Goal: Learn about a topic: Learn about a topic

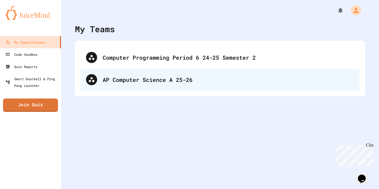
click at [197, 72] on div "AP Computer Science A 25-26" at bounding box center [219, 80] width 279 height 22
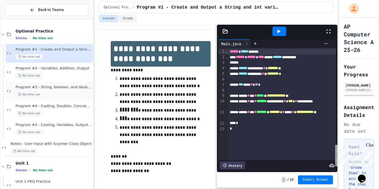
click at [48, 92] on div "No time set" at bounding box center [54, 94] width 76 height 5
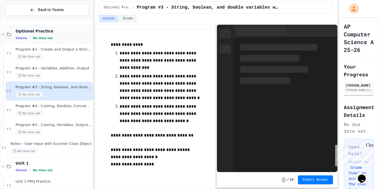
click at [47, 33] on span "Optional Practice" at bounding box center [54, 31] width 76 height 5
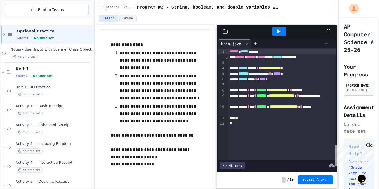
click at [47, 33] on span "Optional Practice" at bounding box center [54, 31] width 75 height 5
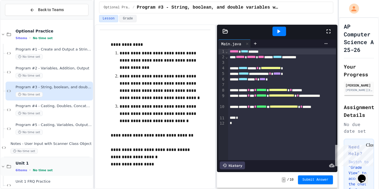
click at [53, 171] on div "6 items • No time set" at bounding box center [54, 170] width 76 height 4
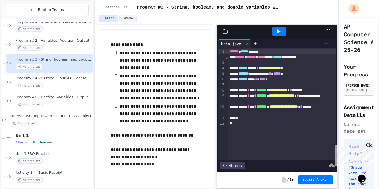
scroll to position [31, 0]
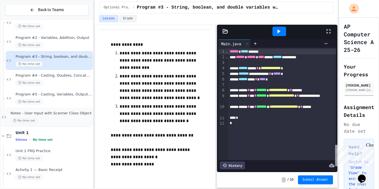
click at [60, 114] on span "Notes - User Input with Scanner Class Object" at bounding box center [51, 113] width 81 height 5
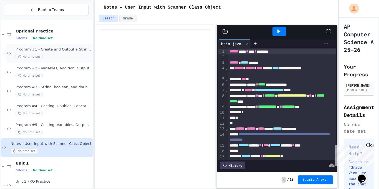
click at [84, 54] on div "No time set" at bounding box center [54, 56] width 76 height 5
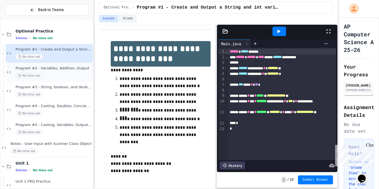
click at [85, 77] on div "No time set" at bounding box center [54, 75] width 76 height 5
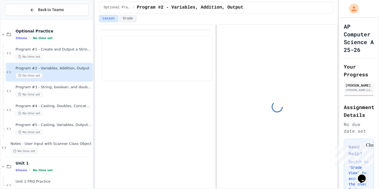
click at [34, 136] on div "Program #5 - Casting, Variables, Output (Fraction) No time set" at bounding box center [49, 128] width 87 height 19
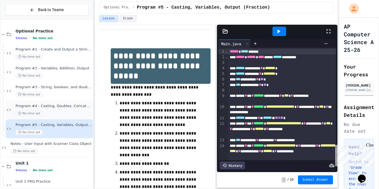
click at [64, 118] on div "Program #4 - Casting, Doubles, Concatenation No time set" at bounding box center [49, 109] width 87 height 19
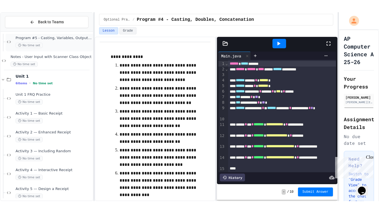
scroll to position [100, 0]
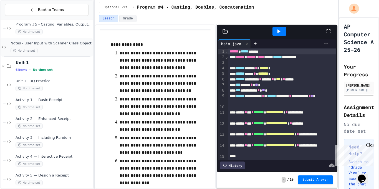
click at [80, 45] on span "Notes - User Input with Scanner Class Object" at bounding box center [51, 43] width 81 height 5
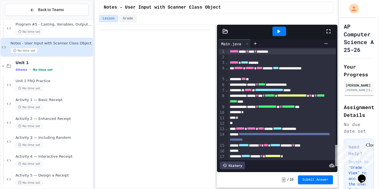
click at [323, 35] on div at bounding box center [280, 31] width 92 height 15
click at [324, 35] on div at bounding box center [280, 31] width 92 height 15
click at [327, 33] on icon at bounding box center [328, 31] width 7 height 7
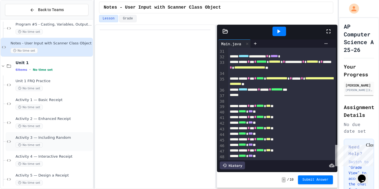
scroll to position [125, 0]
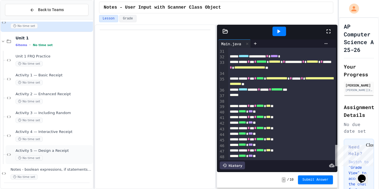
click at [48, 161] on div "Activity 5 — Design a Receipt No time set" at bounding box center [49, 154] width 87 height 19
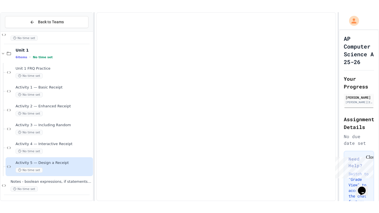
scroll to position [118, 0]
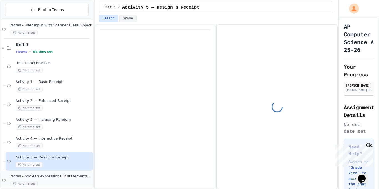
click at [56, 173] on div "Notes - boolean expressions, if statements, relational and conditional operator…" at bounding box center [47, 180] width 92 height 19
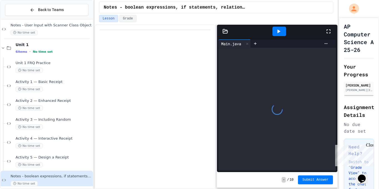
click at [328, 31] on icon at bounding box center [328, 31] width 7 height 7
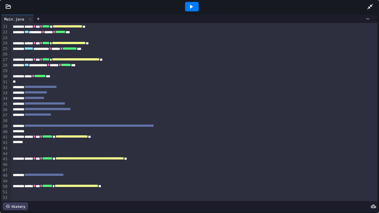
scroll to position [115, 0]
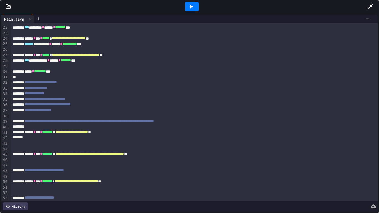
click at [192, 4] on icon at bounding box center [191, 6] width 7 height 7
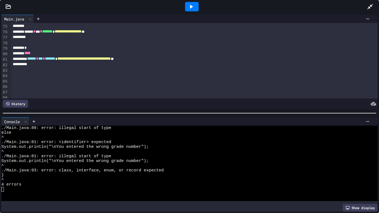
scroll to position [408, 0]
click at [53, 48] on div "*" at bounding box center [194, 48] width 367 height 6
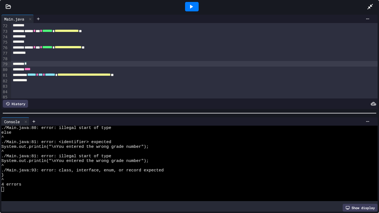
scroll to position [391, 0]
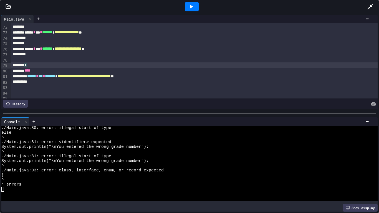
click at [83, 72] on div "****" at bounding box center [194, 71] width 367 height 6
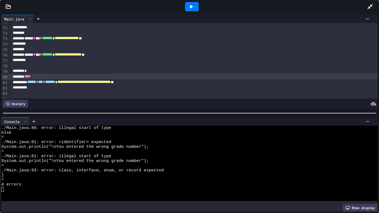
scroll to position [383, 0]
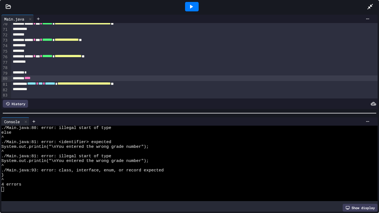
click at [98, 71] on div "*" at bounding box center [194, 73] width 367 height 6
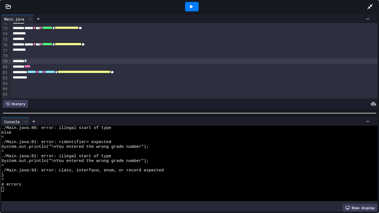
scroll to position [396, 0]
click at [164, 62] on div "*" at bounding box center [194, 61] width 367 height 6
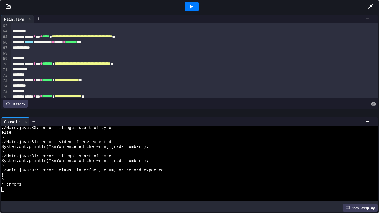
scroll to position [343, 0]
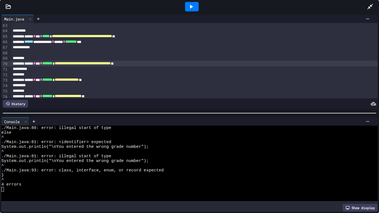
click at [111, 62] on span "**********" at bounding box center [83, 63] width 56 height 4
click at [142, 59] on div at bounding box center [194, 58] width 367 height 6
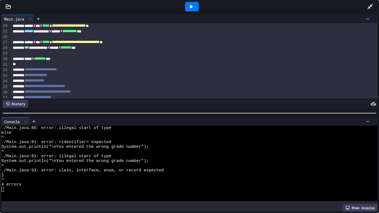
scroll to position [143, 0]
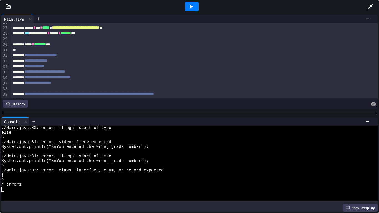
click at [113, 84] on div "**********" at bounding box center [194, 83] width 367 height 6
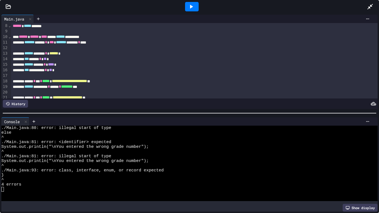
scroll to position [39, 0]
click at [58, 55] on span "******" at bounding box center [53, 54] width 9 height 4
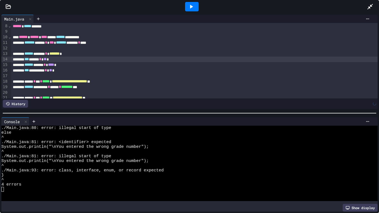
click at [61, 60] on div "*** ***** * ** *" at bounding box center [194, 60] width 367 height 6
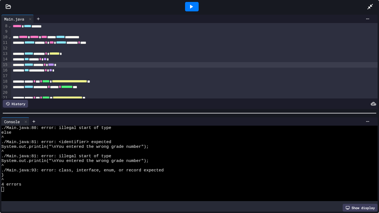
click at [54, 65] on span "****" at bounding box center [51, 65] width 6 height 4
click at [72, 63] on div "****** ***** * **** *" at bounding box center [194, 65] width 367 height 6
click at [70, 70] on div "*** ********* * ** *" at bounding box center [194, 71] width 367 height 6
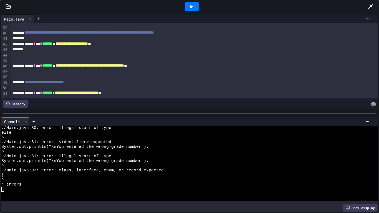
scroll to position [209, 0]
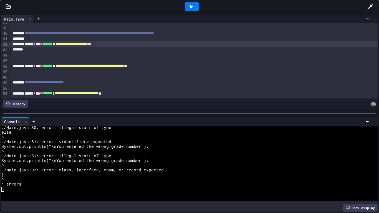
click at [220, 42] on div "**********" at bounding box center [194, 44] width 367 height 6
click at [212, 40] on div at bounding box center [194, 39] width 367 height 6
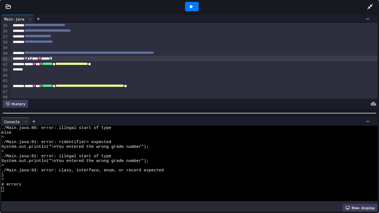
scroll to position [192, 0]
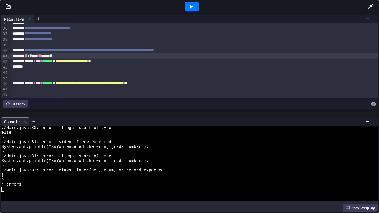
click at [166, 76] on div at bounding box center [194, 78] width 367 height 6
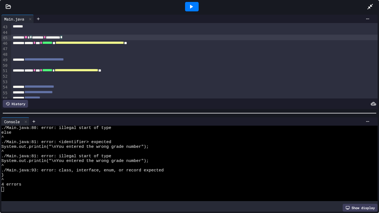
scroll to position [233, 0]
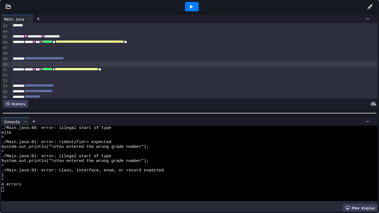
click at [155, 62] on div at bounding box center [194, 64] width 367 height 6
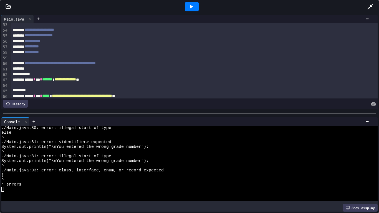
scroll to position [290, 0]
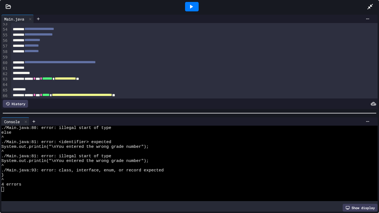
click at [168, 72] on div at bounding box center [194, 73] width 367 height 6
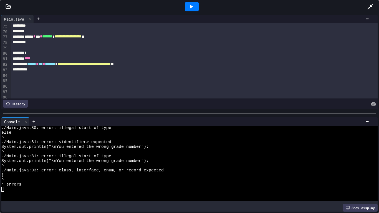
scroll to position [408, 0]
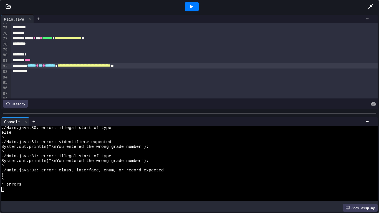
click at [179, 68] on div "**********" at bounding box center [194, 66] width 367 height 6
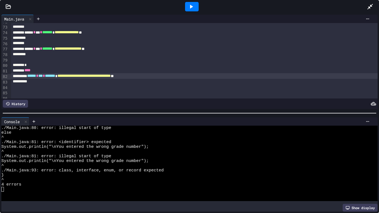
scroll to position [398, 0]
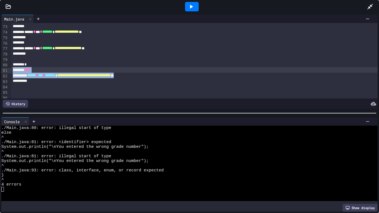
drag, startPoint x: 174, startPoint y: 79, endPoint x: 1, endPoint y: 72, distance: 173.8
click at [1, 72] on div "**********" at bounding box center [189, 61] width 379 height 97
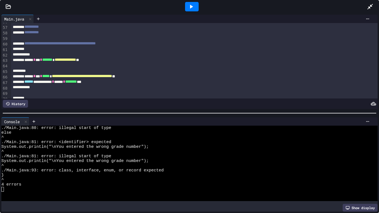
scroll to position [310, 0]
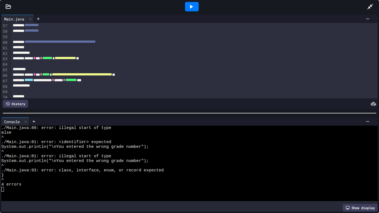
click at [71, 55] on div at bounding box center [194, 53] width 367 height 6
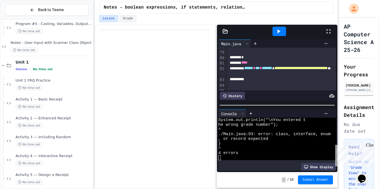
scroll to position [501, 0]
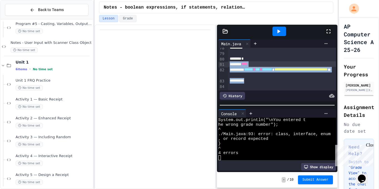
drag, startPoint x: 298, startPoint y: 79, endPoint x: 227, endPoint y: 67, distance: 71.3
click at [227, 67] on div "**********" at bounding box center [277, 69] width 118 height 43
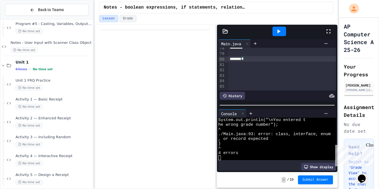
click at [279, 32] on icon at bounding box center [278, 31] width 7 height 7
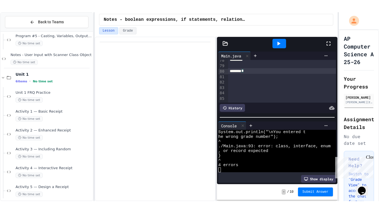
scroll to position [0, 0]
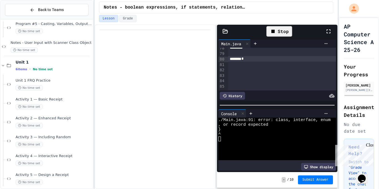
click at [328, 32] on icon at bounding box center [328, 31] width 7 height 7
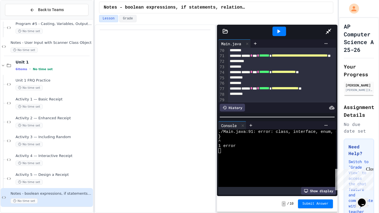
scroll to position [473, 0]
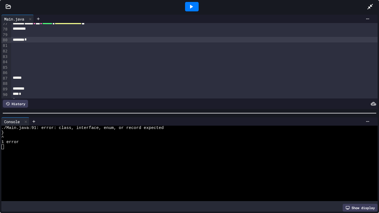
click at [57, 94] on div "*" at bounding box center [194, 94] width 367 height 6
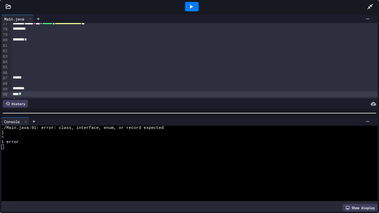
scroll to position [484, 0]
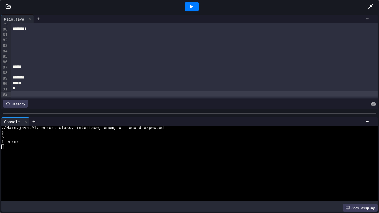
click at [39, 75] on div at bounding box center [194, 73] width 367 height 6
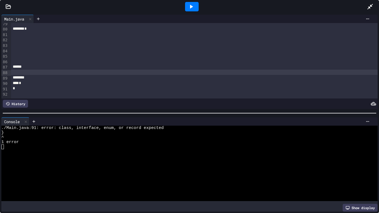
click at [41, 78] on div at bounding box center [194, 78] width 367 height 6
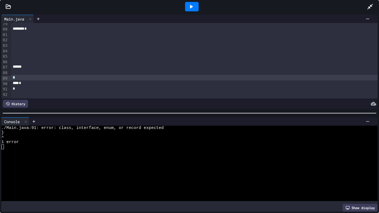
click at [189, 6] on icon at bounding box center [191, 6] width 7 height 7
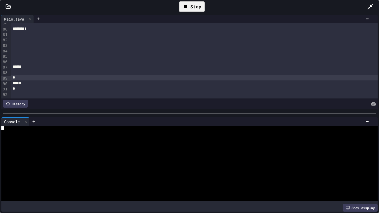
click at [153, 150] on div at bounding box center [187, 151] width 372 height 5
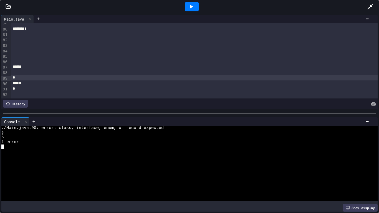
click at [103, 65] on div at bounding box center [194, 67] width 367 height 6
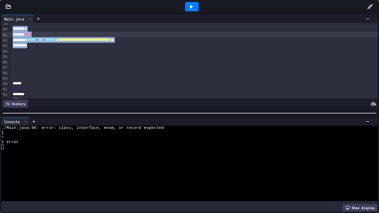
click at [103, 65] on div at bounding box center [194, 67] width 367 height 6
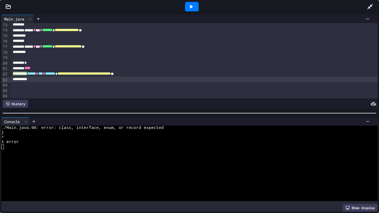
scroll to position [450, 0]
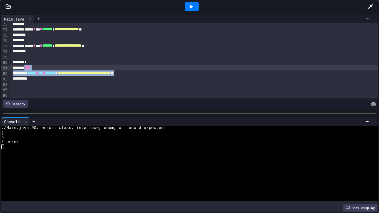
drag, startPoint x: 174, startPoint y: 73, endPoint x: 30, endPoint y: 67, distance: 144.1
click at [30, 67] on div "****" at bounding box center [194, 68] width 367 height 6
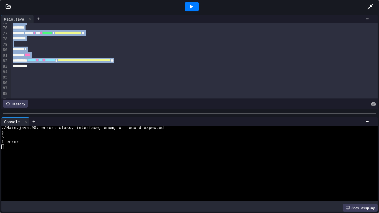
scroll to position [451, 0]
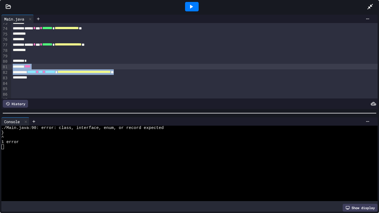
drag, startPoint x: 199, startPoint y: 94, endPoint x: 0, endPoint y: 67, distance: 200.5
click at [0, 67] on div "**********" at bounding box center [189, 61] width 379 height 97
drag, startPoint x: 177, startPoint y: 74, endPoint x: 0, endPoint y: 69, distance: 177.1
click at [0, 69] on div "**********" at bounding box center [189, 61] width 379 height 97
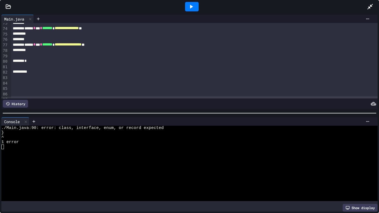
scroll to position [467, 0]
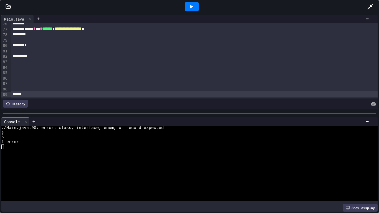
click at [134, 38] on div at bounding box center [194, 40] width 367 height 6
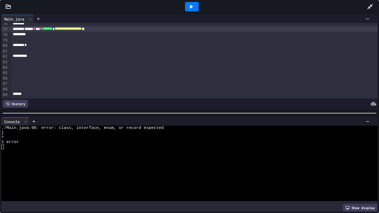
click at [130, 32] on div at bounding box center [194, 35] width 367 height 6
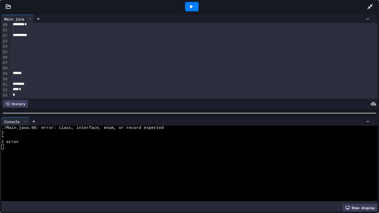
scroll to position [495, 0]
click at [56, 75] on div at bounding box center [194, 78] width 367 height 6
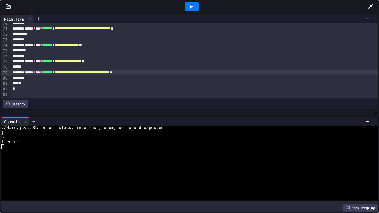
scroll to position [435, 0]
click at [188, 8] on icon at bounding box center [191, 6] width 7 height 7
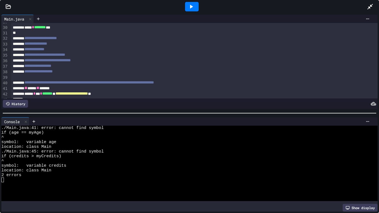
scroll to position [175, 0]
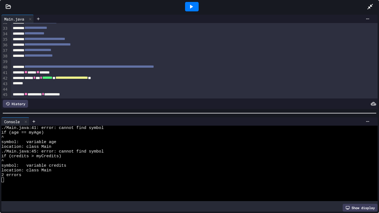
click at [41, 72] on div "** **** ** ******" at bounding box center [194, 73] width 367 height 6
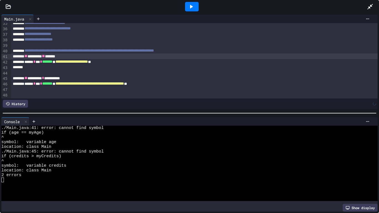
scroll to position [192, 0]
click at [43, 78] on div "**********" at bounding box center [194, 78] width 367 height 6
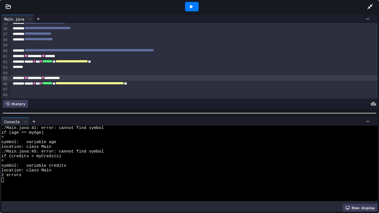
click at [43, 78] on div "**********" at bounding box center [194, 78] width 367 height 6
click at [188, 9] on icon at bounding box center [191, 6] width 7 height 7
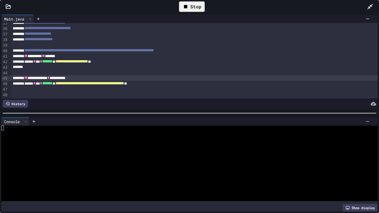
click at [117, 150] on div at bounding box center [187, 151] width 372 height 5
type textarea "*"
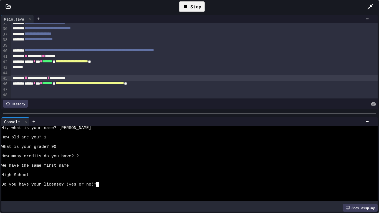
click at [197, 3] on div "Stop" at bounding box center [192, 6] width 26 height 11
click at [191, 5] on icon at bounding box center [191, 7] width 3 height 4
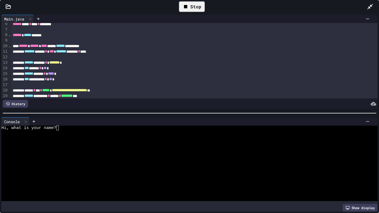
scroll to position [31, 0]
click at [139, 138] on div at bounding box center [187, 137] width 372 height 5
type textarea "*"
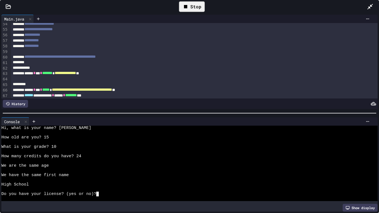
scroll to position [335, 0]
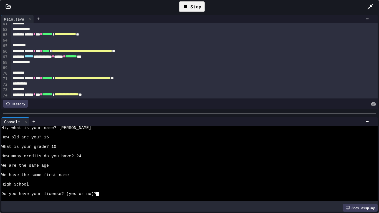
click at [104, 27] on div at bounding box center [194, 29] width 367 height 6
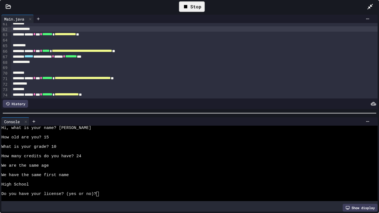
click at [125, 76] on div at bounding box center [194, 73] width 367 height 6
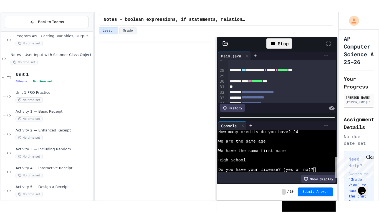
scroll to position [176, 0]
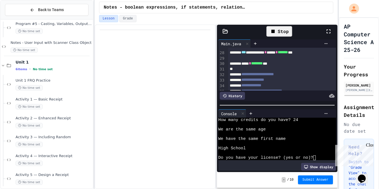
click at [329, 19] on div "Lesson Grade" at bounding box center [216, 18] width 234 height 7
click at [328, 28] on icon at bounding box center [328, 31] width 7 height 7
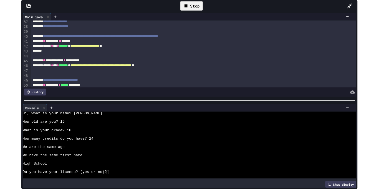
scroll to position [203, 0]
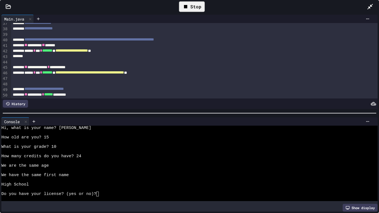
click at [185, 75] on div "**********" at bounding box center [194, 73] width 367 height 6
click at [195, 75] on div "**********" at bounding box center [194, 73] width 367 height 6
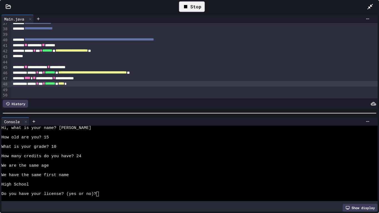
click at [204, 91] on div at bounding box center [194, 90] width 367 height 6
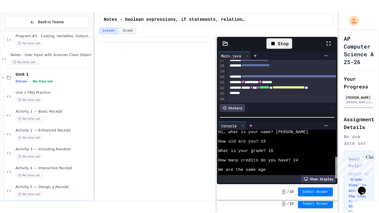
scroll to position [28, 0]
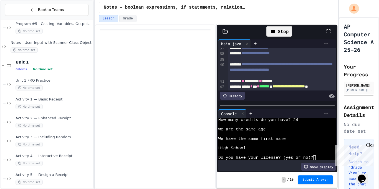
click at [333, 28] on div at bounding box center [331, 31] width 12 height 16
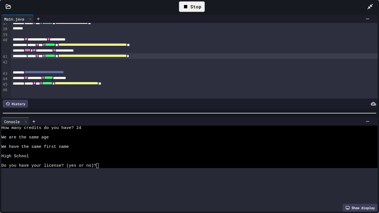
scroll to position [0, 0]
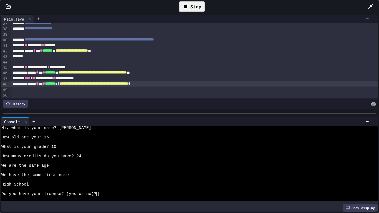
click at [191, 84] on div "**********" at bounding box center [194, 84] width 367 height 6
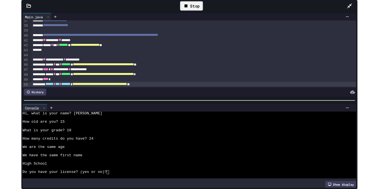
scroll to position [244, 0]
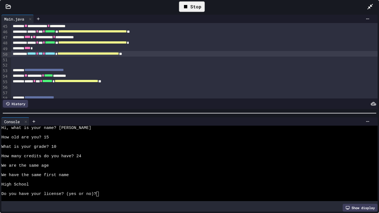
click at [220, 50] on div "****" at bounding box center [194, 48] width 367 height 6
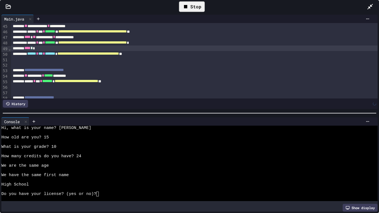
click at [132, 58] on div at bounding box center [194, 60] width 367 height 6
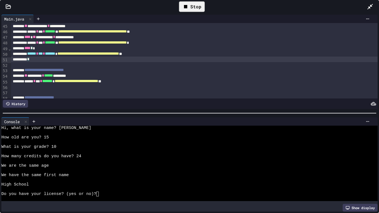
click at [196, 8] on div "Stop" at bounding box center [192, 6] width 26 height 11
click at [196, 8] on div at bounding box center [192, 6] width 14 height 9
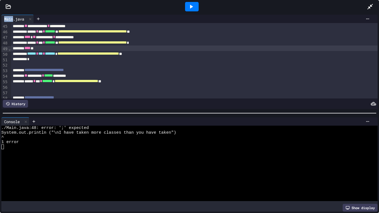
click at [198, 47] on div "**** *" at bounding box center [194, 48] width 367 height 6
click at [196, 44] on div "**********" at bounding box center [194, 43] width 367 height 6
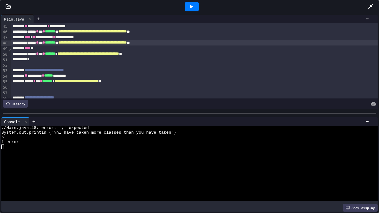
click at [134, 58] on div "*" at bounding box center [194, 60] width 367 height 6
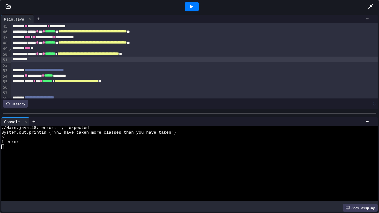
click at [123, 50] on div "**** *" at bounding box center [194, 48] width 367 height 6
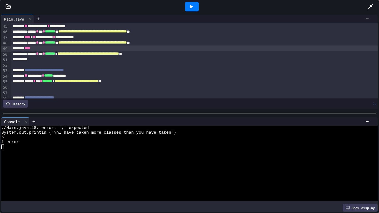
click at [198, 5] on div at bounding box center [192, 6] width 14 height 9
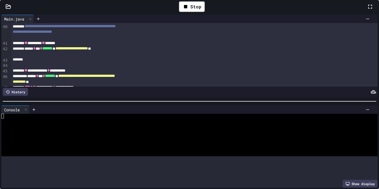
scroll to position [288, 0]
